Goal: Check status: Check status

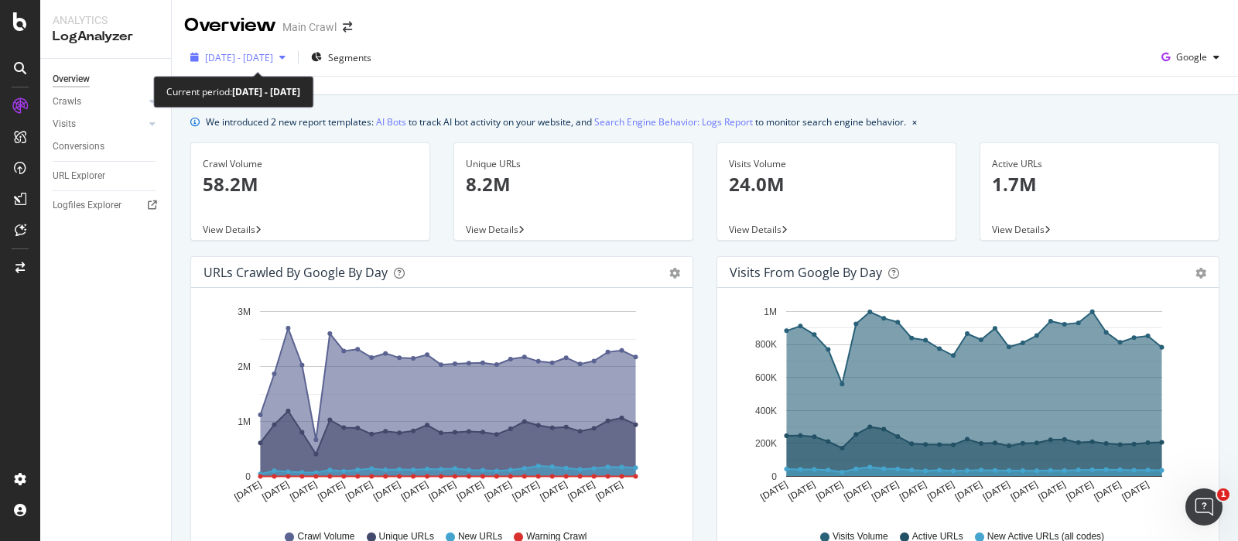
click at [269, 46] on div "[DATE] - [DATE]" at bounding box center [238, 57] width 108 height 23
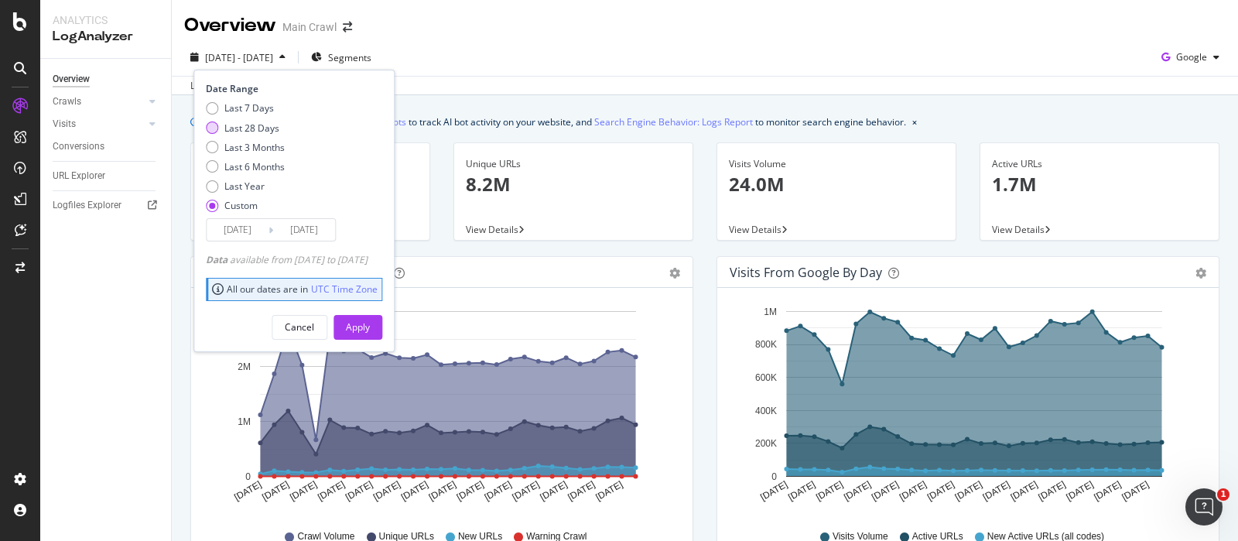
click at [234, 125] on div "Last 28 Days" at bounding box center [251, 127] width 55 height 13
type input "2025/07/29"
type input "2025/08/25"
click at [370, 329] on div "Apply" at bounding box center [358, 326] width 24 height 13
